Goal: Information Seeking & Learning: Learn about a topic

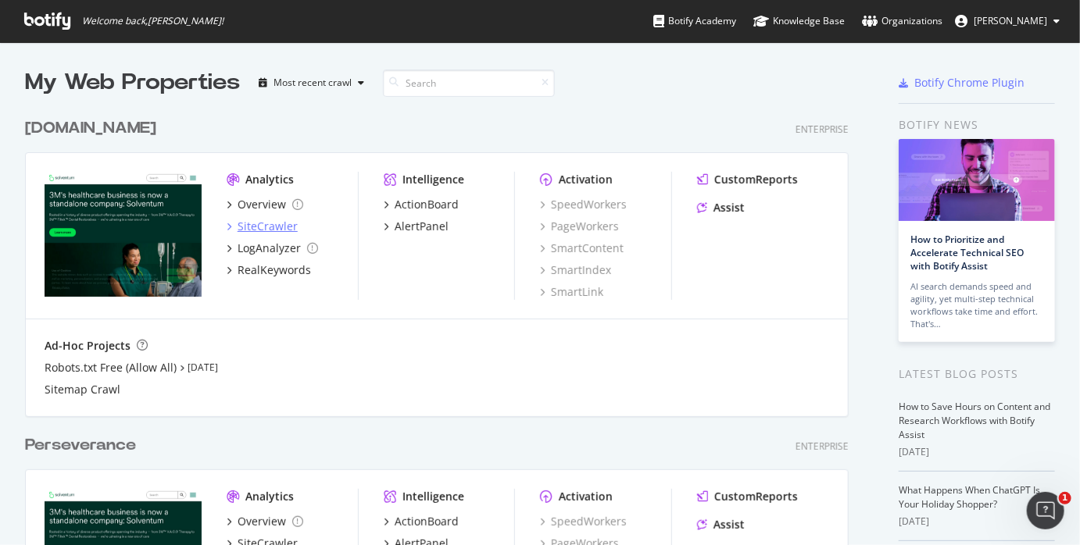
click at [255, 225] on div "SiteCrawler" at bounding box center [268, 227] width 60 height 16
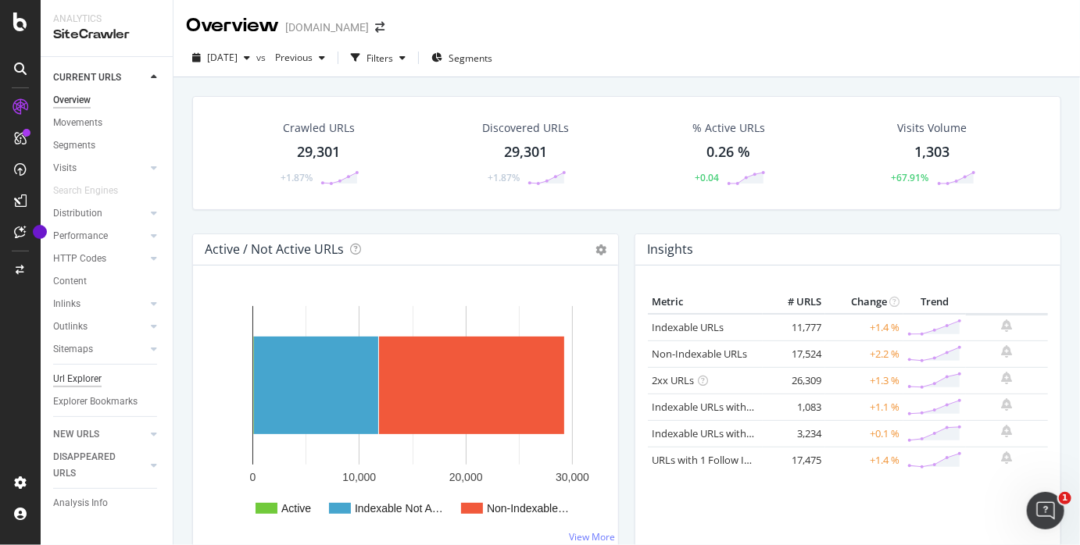
click at [82, 378] on div "Url Explorer" at bounding box center [77, 379] width 48 height 16
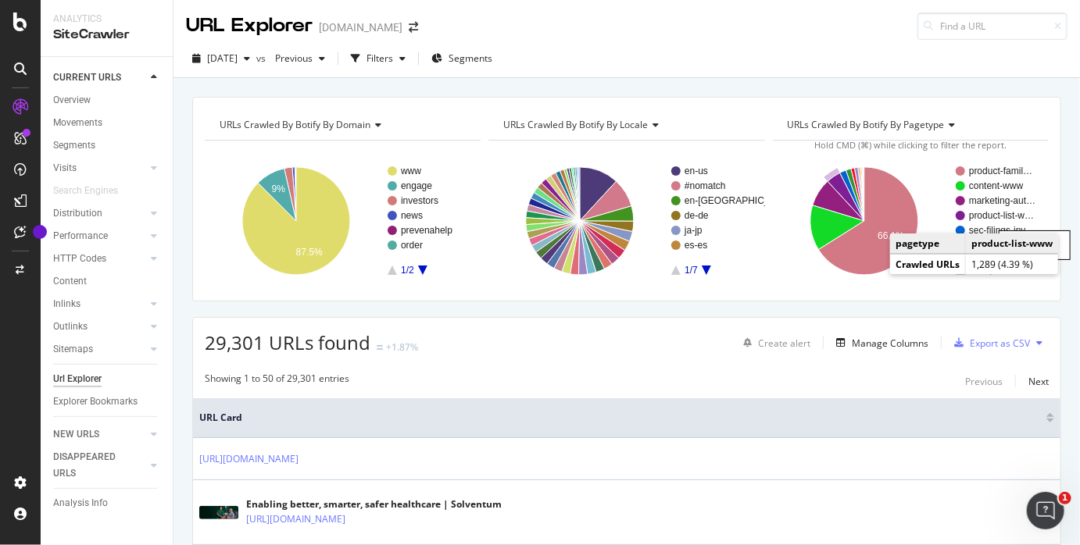
click at [993, 216] on rect "A chart." at bounding box center [1002, 215] width 67 height 9
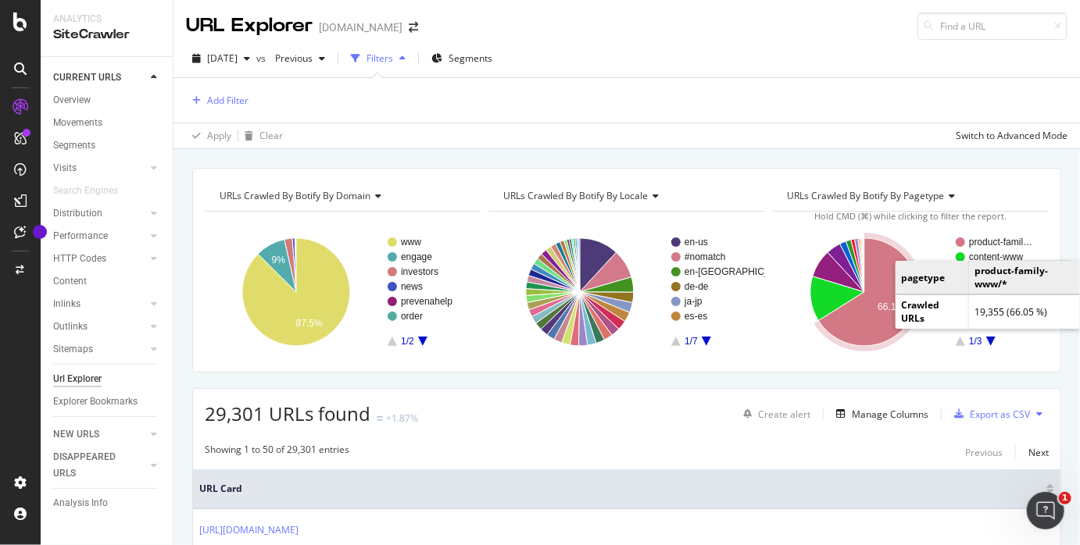
click at [996, 239] on rect "A chart." at bounding box center [1002, 242] width 67 height 9
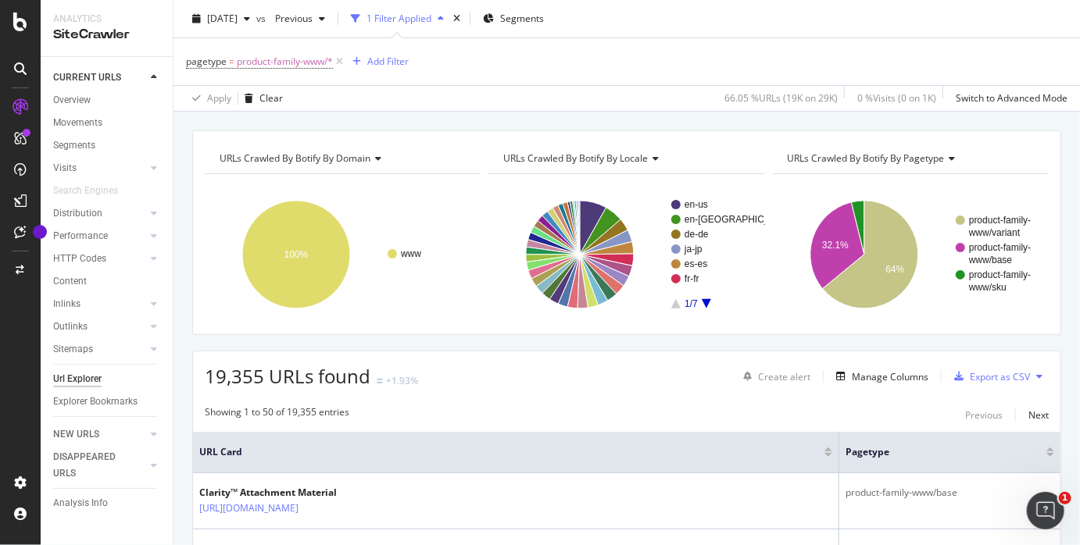
scroll to position [38, 0]
